Goal: Transaction & Acquisition: Book appointment/travel/reservation

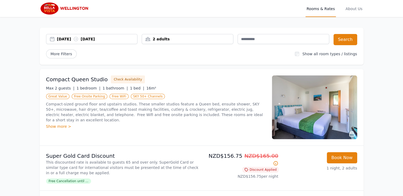
click at [162, 38] on div "2 adults" at bounding box center [187, 38] width 91 height 5
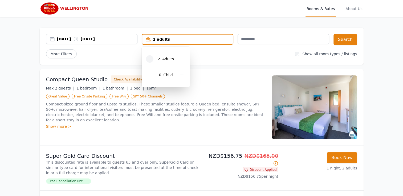
click at [152, 59] on div at bounding box center [149, 58] width 7 height 7
click at [345, 42] on button "Search" at bounding box center [345, 39] width 24 height 11
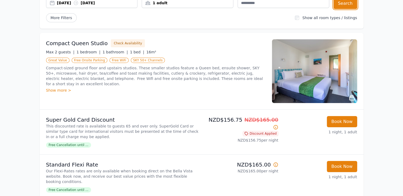
scroll to position [53, 0]
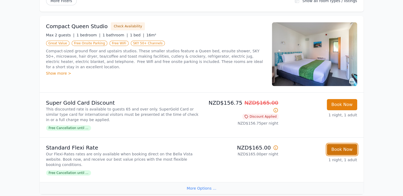
click at [342, 152] on button "Book Now" at bounding box center [341, 149] width 30 height 11
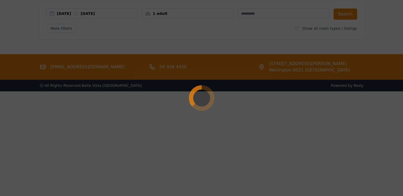
scroll to position [26, 0]
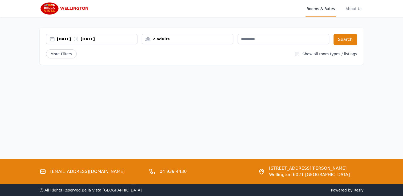
click at [109, 39] on div "[DATE] [DATE]" at bounding box center [97, 38] width 80 height 5
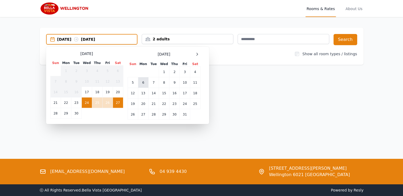
click at [142, 83] on td "6" at bounding box center [143, 82] width 10 height 11
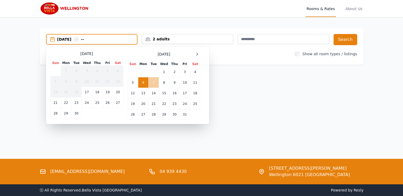
click at [151, 85] on td "7" at bounding box center [153, 82] width 10 height 11
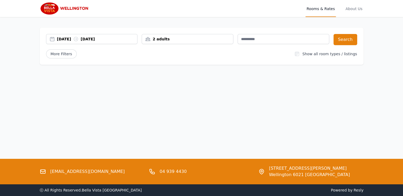
click at [166, 39] on div "2 adults" at bounding box center [187, 38] width 91 height 5
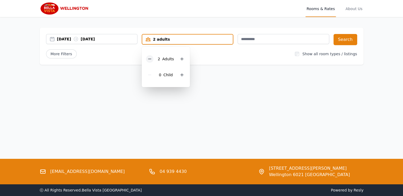
click at [152, 61] on icon at bounding box center [149, 59] width 4 height 4
click at [224, 87] on div "Open main menu Rooms & Rates About Us [DATE] [DATE] 1 adult 1 Adult 0 Child Sea…" at bounding box center [201, 98] width 403 height 196
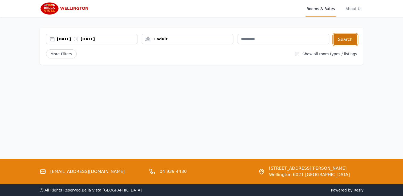
click at [338, 42] on button "Search" at bounding box center [345, 39] width 24 height 11
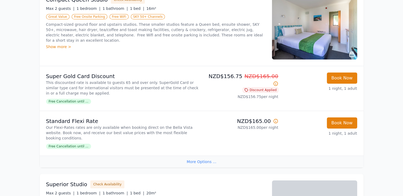
scroll to position [133, 0]
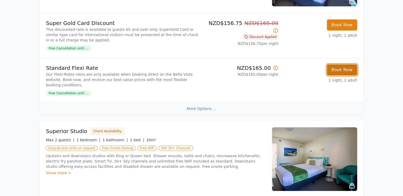
click at [345, 72] on button "Book Now" at bounding box center [341, 69] width 30 height 11
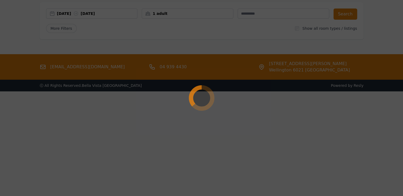
scroll to position [26, 0]
select select "**"
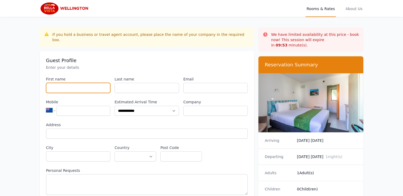
click at [63, 83] on input "First name" at bounding box center [78, 88] width 64 height 10
